Goal: Find specific page/section: Find specific page/section

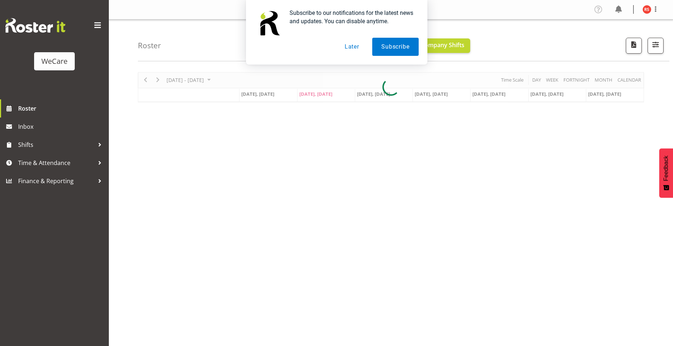
click at [351, 56] on div "Subscribe to our notifications for the latest news and updates. You can disable…" at bounding box center [336, 32] width 181 height 65
click at [355, 49] on button "Later" at bounding box center [351, 47] width 33 height 18
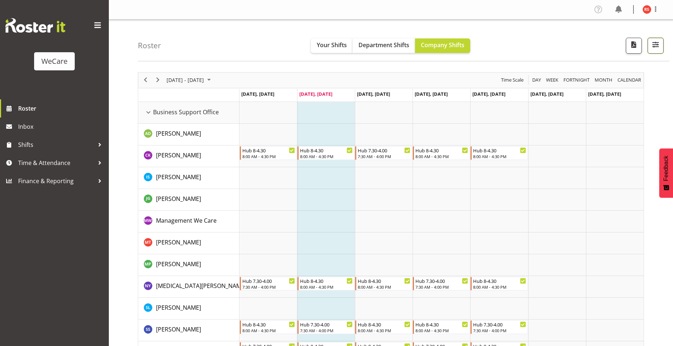
click at [659, 46] on span "button" at bounding box center [654, 44] width 9 height 9
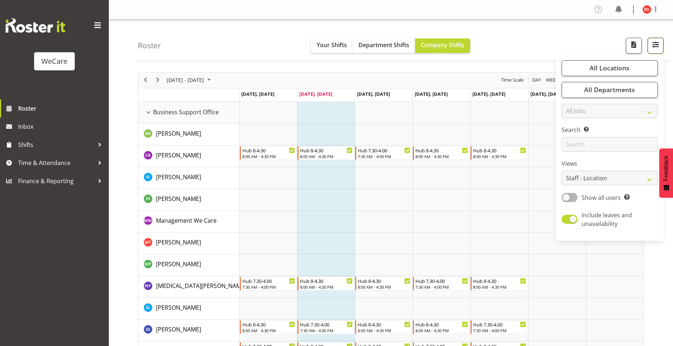
click at [649, 38] on button "button" at bounding box center [655, 46] width 16 height 16
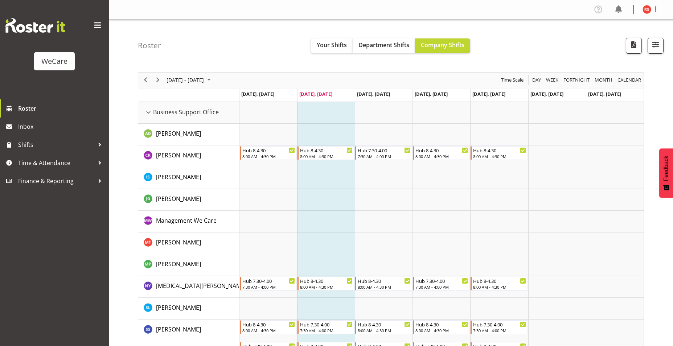
click at [657, 56] on div "Roster Your Shifts Department Shifts Company Shifts All Locations Clear Busines…" at bounding box center [403, 41] width 531 height 42
click at [657, 47] on span "button" at bounding box center [654, 44] width 9 height 9
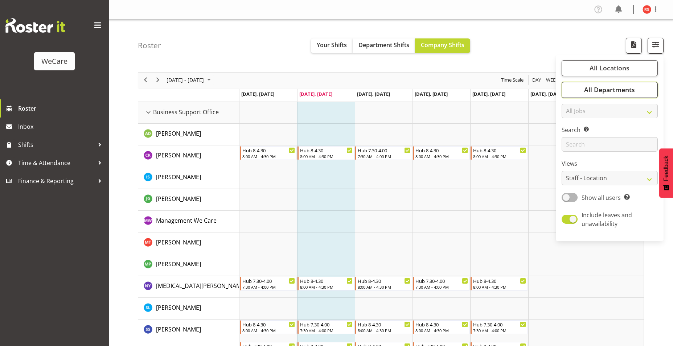
click at [632, 90] on span "All Departments" at bounding box center [609, 89] width 51 height 9
click at [622, 166] on span "Deselect All" at bounding box center [617, 168] width 29 height 7
checkbox input "false"
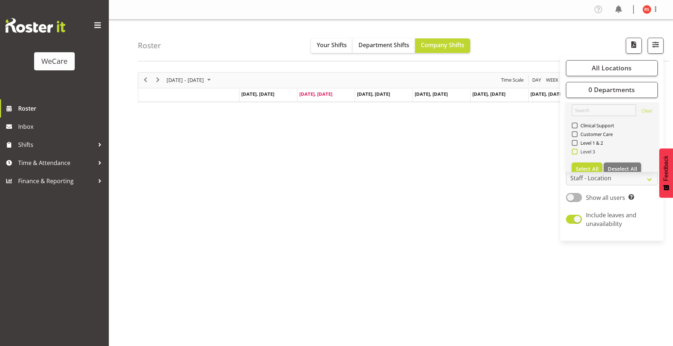
click at [591, 150] on span "Level 3" at bounding box center [586, 152] width 18 height 6
click at [576, 150] on input "Level 3" at bounding box center [573, 151] width 5 height 5
checkbox input "true"
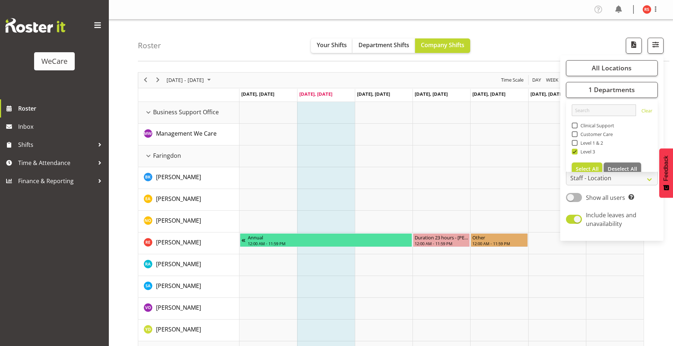
click at [553, 41] on div "Roster Your Shifts Department Shifts Company Shifts All Locations Clear Busines…" at bounding box center [403, 41] width 531 height 42
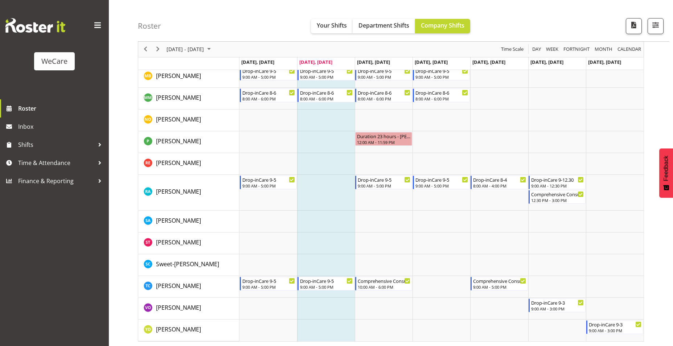
scroll to position [986, 0]
